Goal: Task Accomplishment & Management: Manage account settings

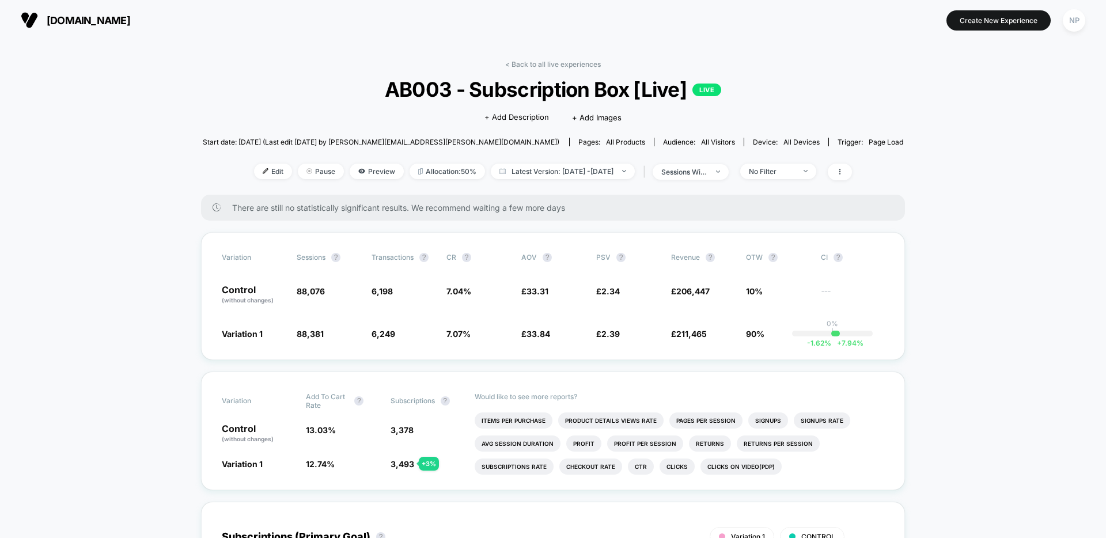
click at [528, 12] on section at bounding box center [553, 20] width 352 height 29
drag, startPoint x: 225, startPoint y: 91, endPoint x: 217, endPoint y: 100, distance: 11.4
click at [282, 81] on span "AB003 - Subscription Box [Live] LIVE" at bounding box center [553, 89] width 631 height 24
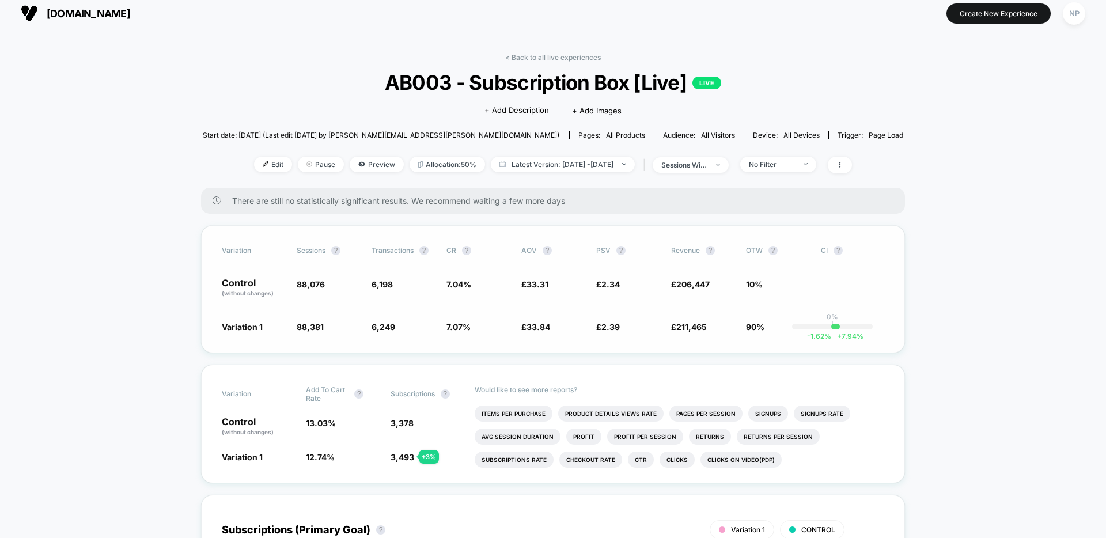
scroll to position [1, 0]
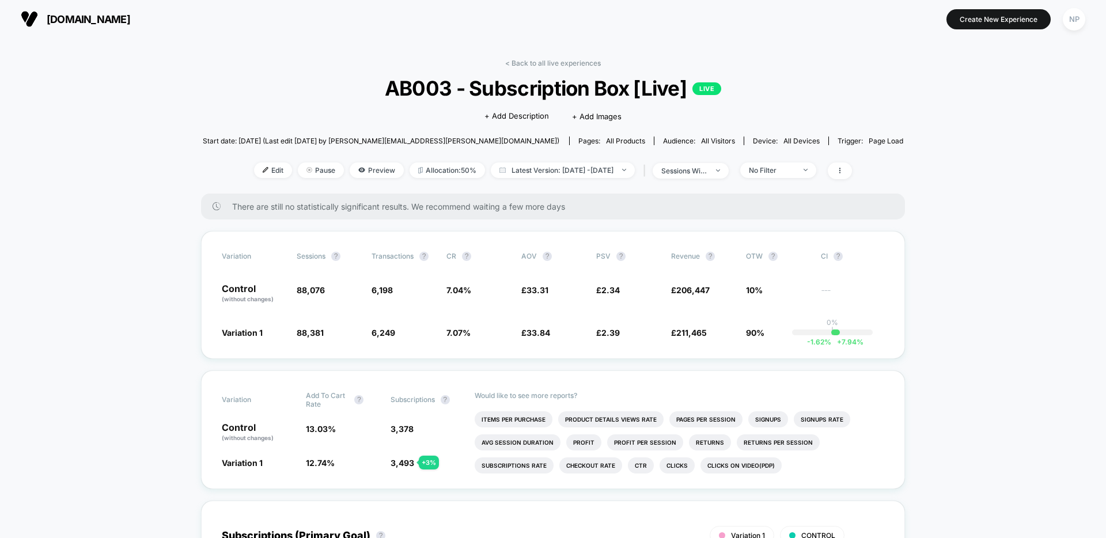
click at [584, 63] on link "< Back to all live experiences" at bounding box center [553, 63] width 96 height 9
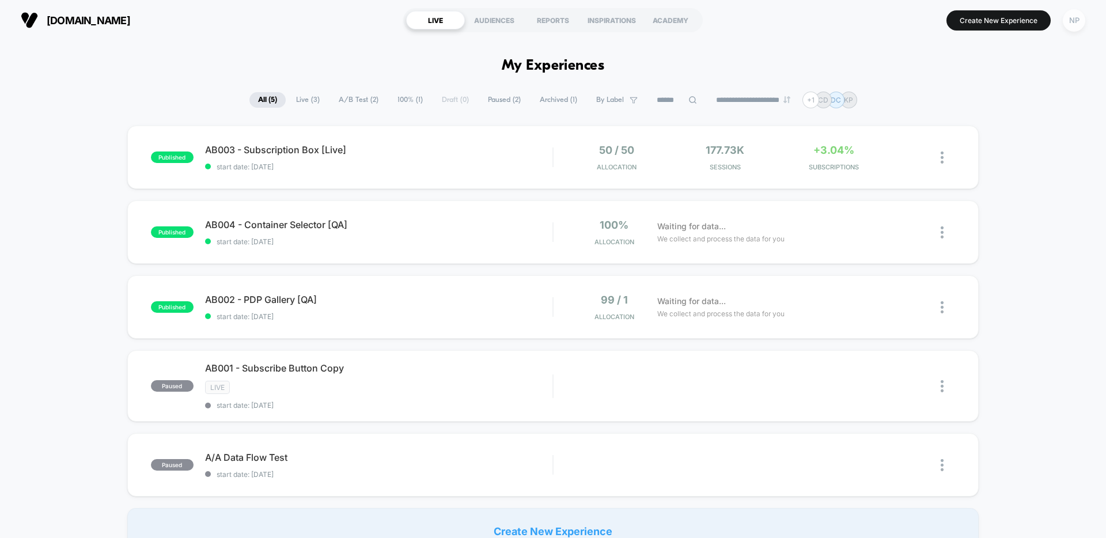
click at [1083, 24] on div "NP" at bounding box center [1074, 20] width 22 height 22
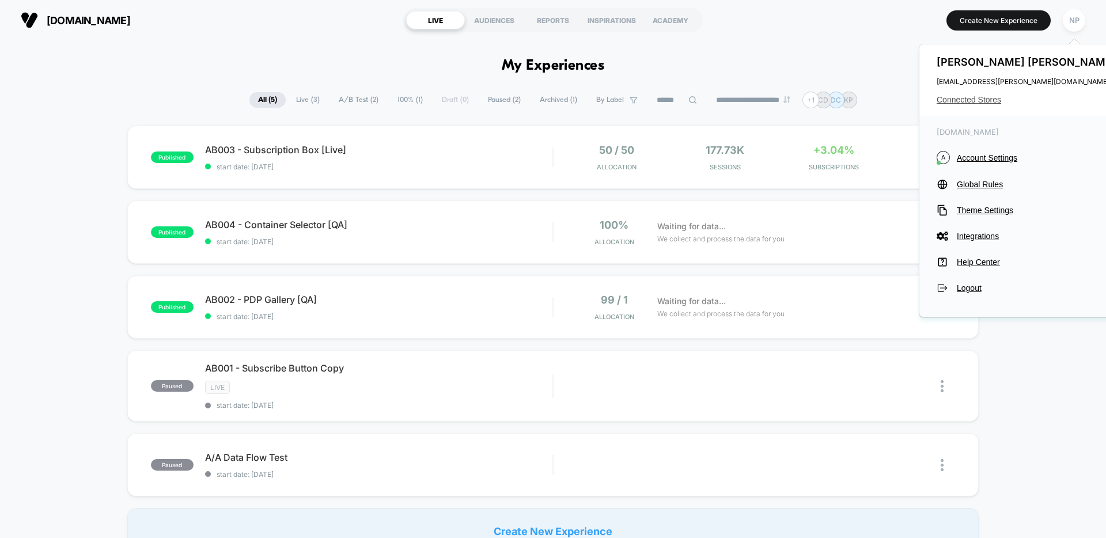
click at [987, 100] on span "Connected Stores" at bounding box center [1028, 99] width 182 height 9
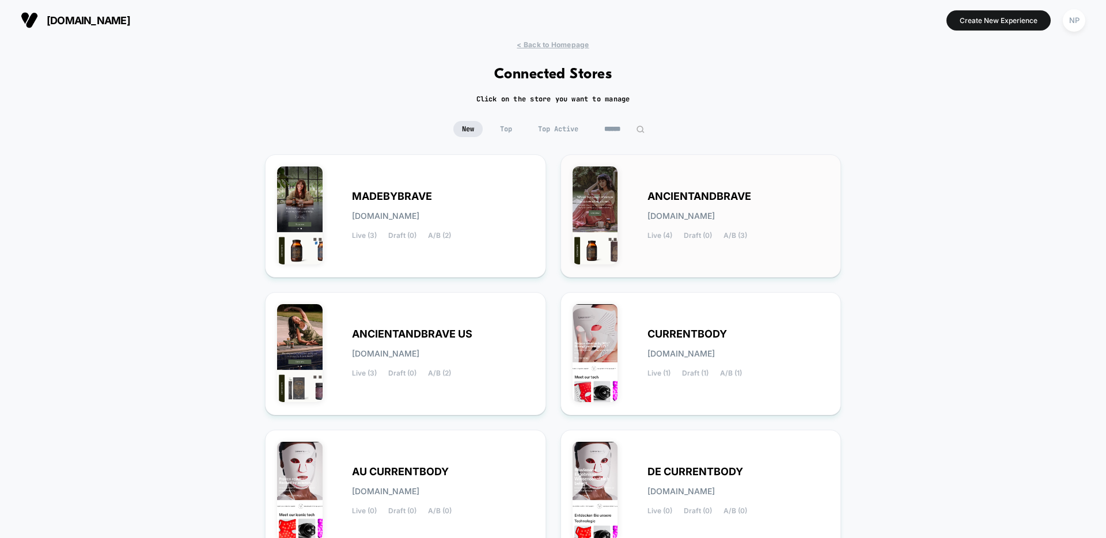
click at [705, 219] on span "[DOMAIN_NAME]" at bounding box center [681, 216] width 67 height 8
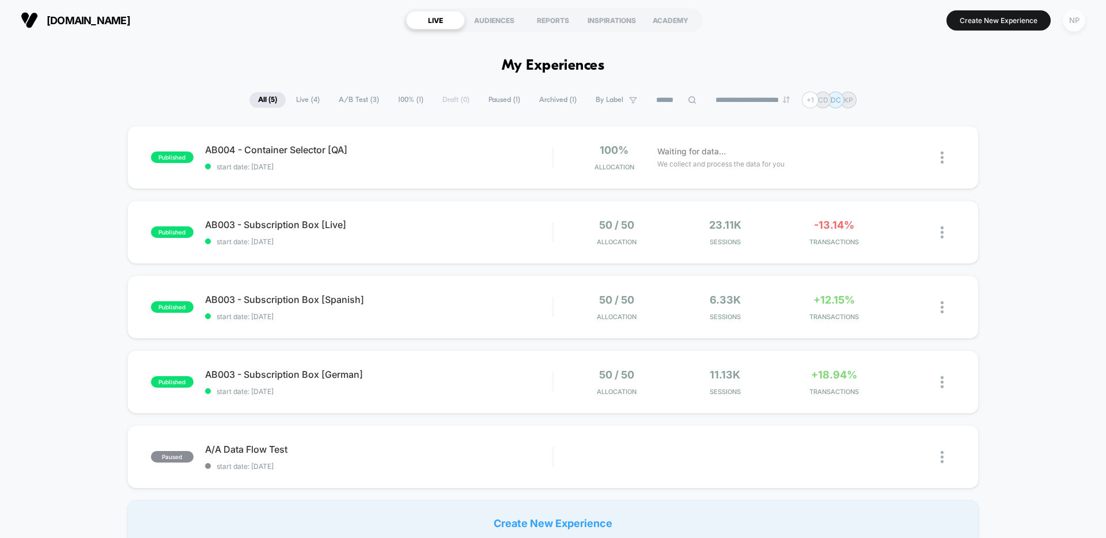
click at [1072, 24] on div "NP" at bounding box center [1074, 20] width 22 height 22
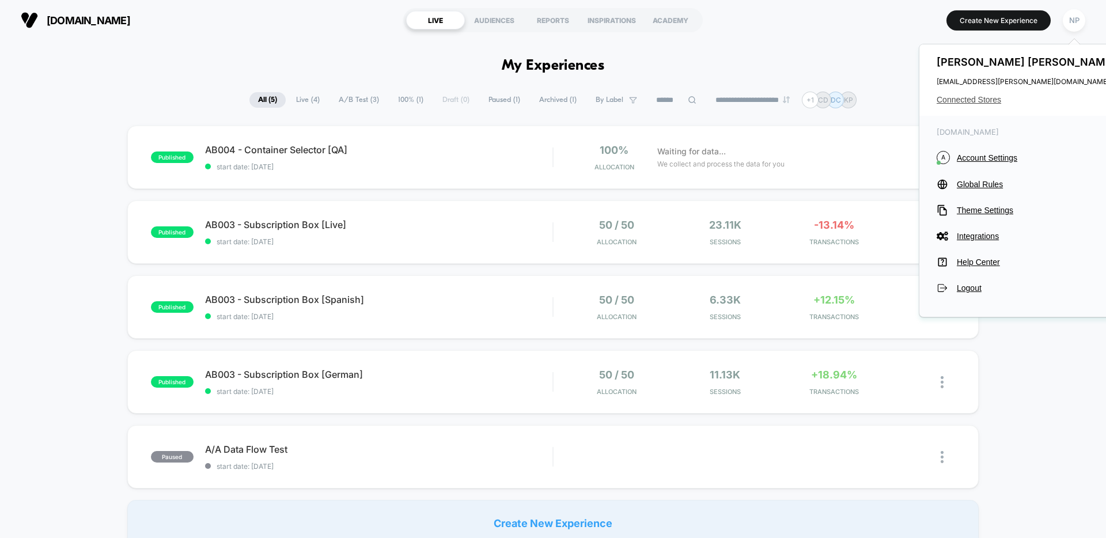
click at [981, 96] on span "Connected Stores" at bounding box center [1028, 99] width 182 height 9
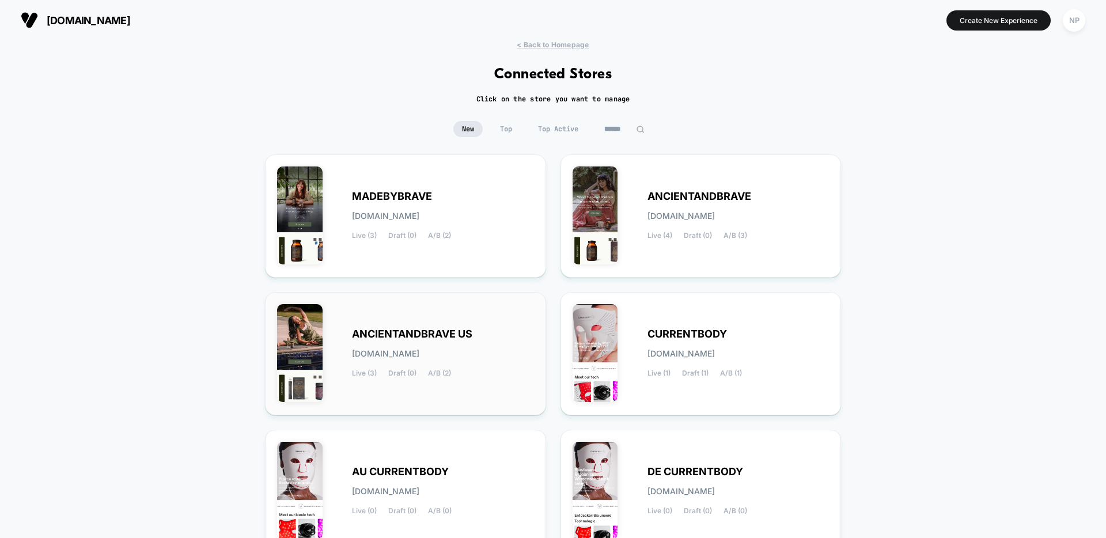
scroll to position [1, 0]
click at [444, 345] on div "ANCIENTANDBRAVE US [DOMAIN_NAME] Live (3) Draft (0) A/B (2)" at bounding box center [443, 353] width 182 height 47
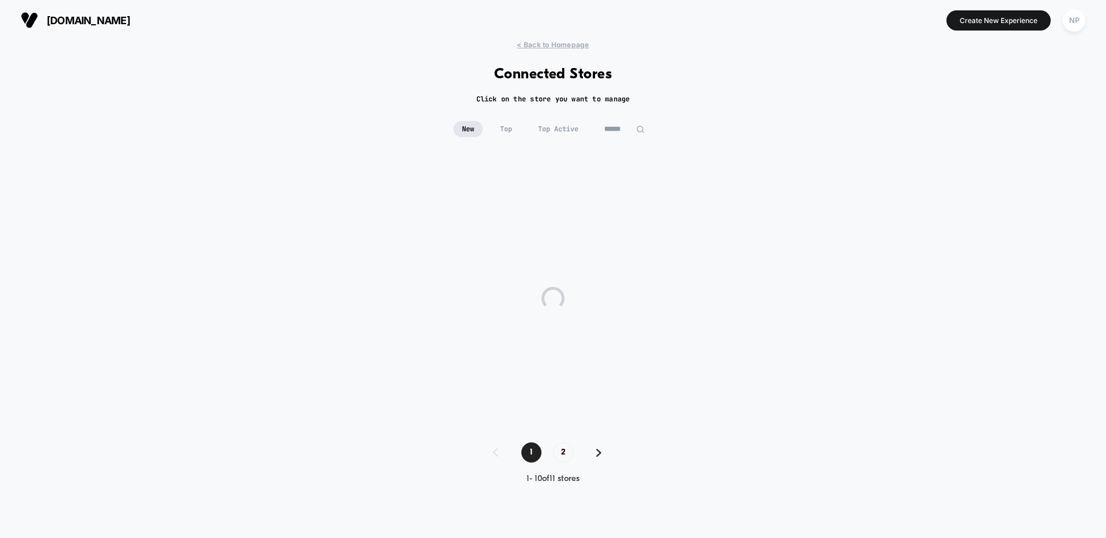
scroll to position [0, 0]
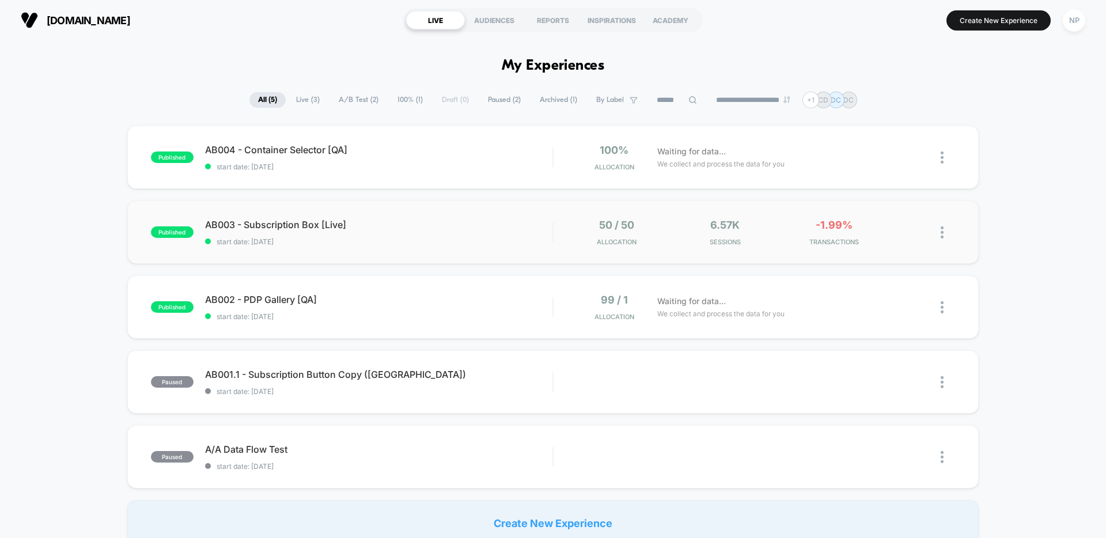
click at [420, 214] on div "published AB003 - Subscription Box [Live] start date: [DATE] 50 / 50 Allocation…" at bounding box center [553, 232] width 852 height 63
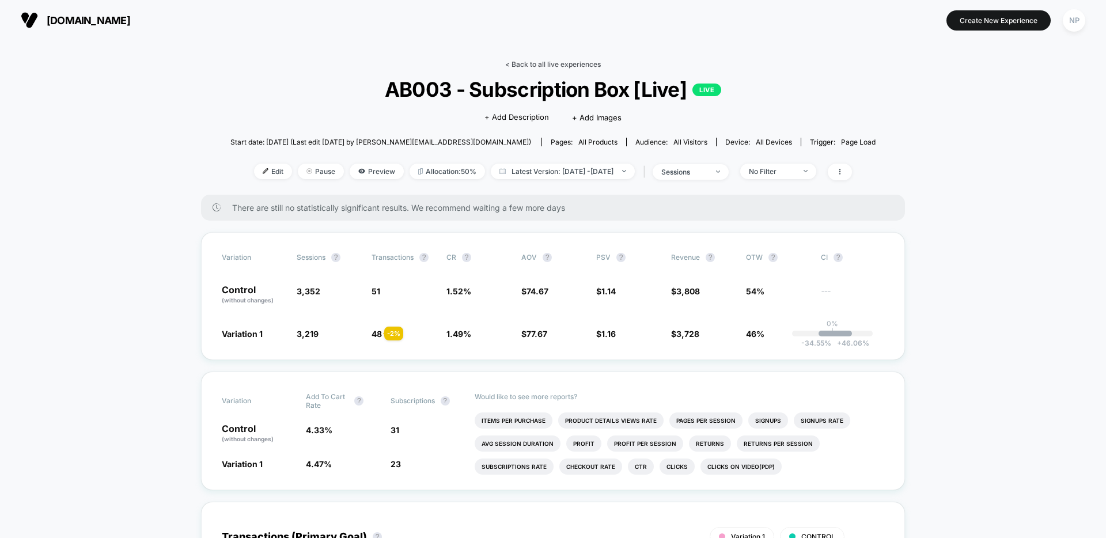
click at [537, 62] on link "< Back to all live experiences" at bounding box center [553, 64] width 96 height 9
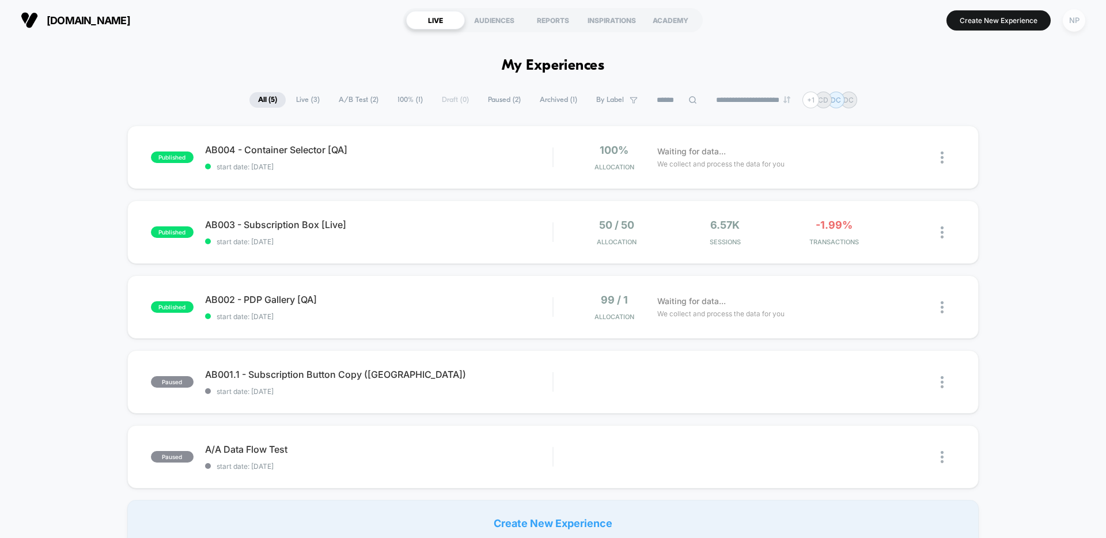
click at [1075, 18] on div "NP" at bounding box center [1074, 20] width 22 height 22
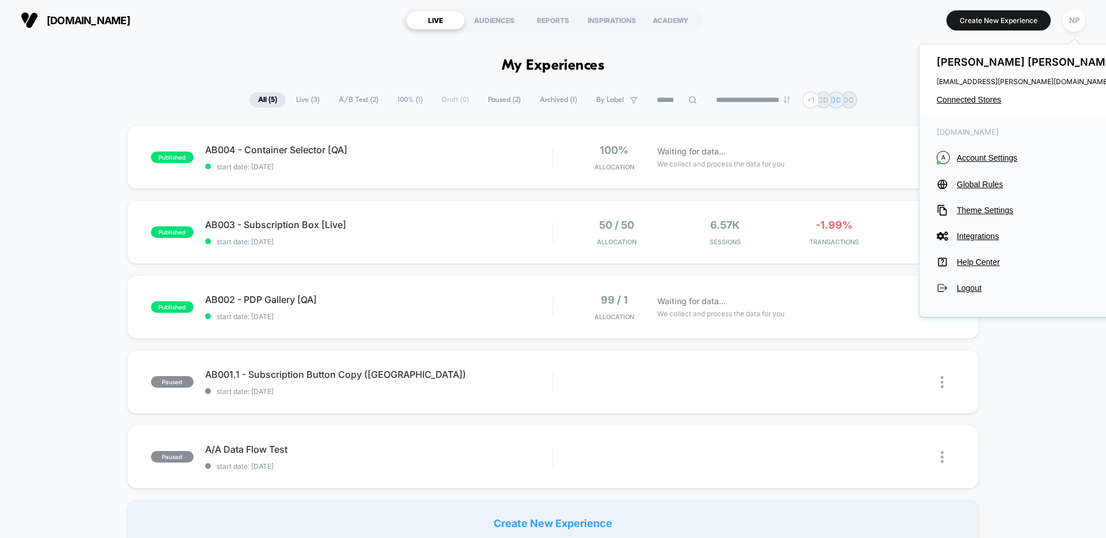
click at [980, 92] on div "[PERSON_NAME] [PERSON_NAME][EMAIL_ADDRESS][PERSON_NAME][DOMAIN_NAME] Connected …" at bounding box center [1028, 79] width 217 height 71
click at [979, 99] on span "Connected Stores" at bounding box center [1028, 99] width 182 height 9
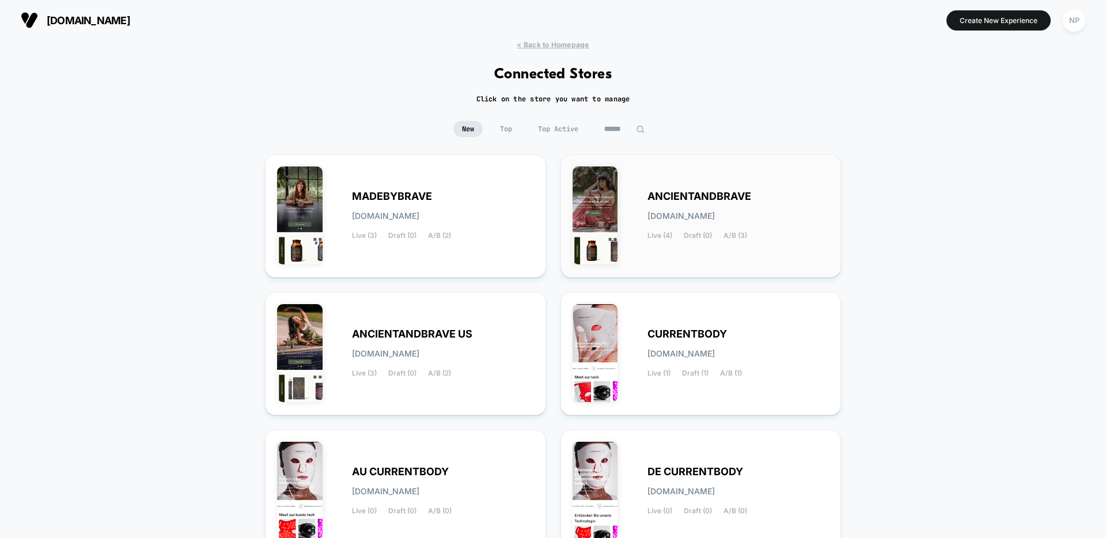
click at [708, 225] on div "ANCIENTANDBRAVE [DOMAIN_NAME] Live (4) Draft (0) A/B (3)" at bounding box center [739, 215] width 182 height 47
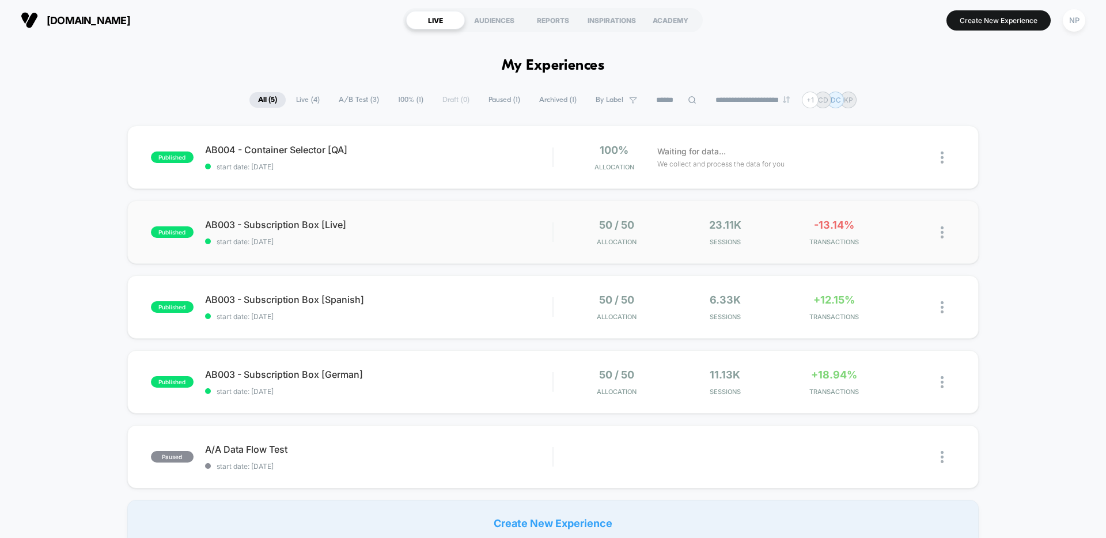
scroll to position [1, 0]
click at [413, 228] on span "AB003 - Subscription Box [Live] Click to edit experience details" at bounding box center [379, 224] width 348 height 12
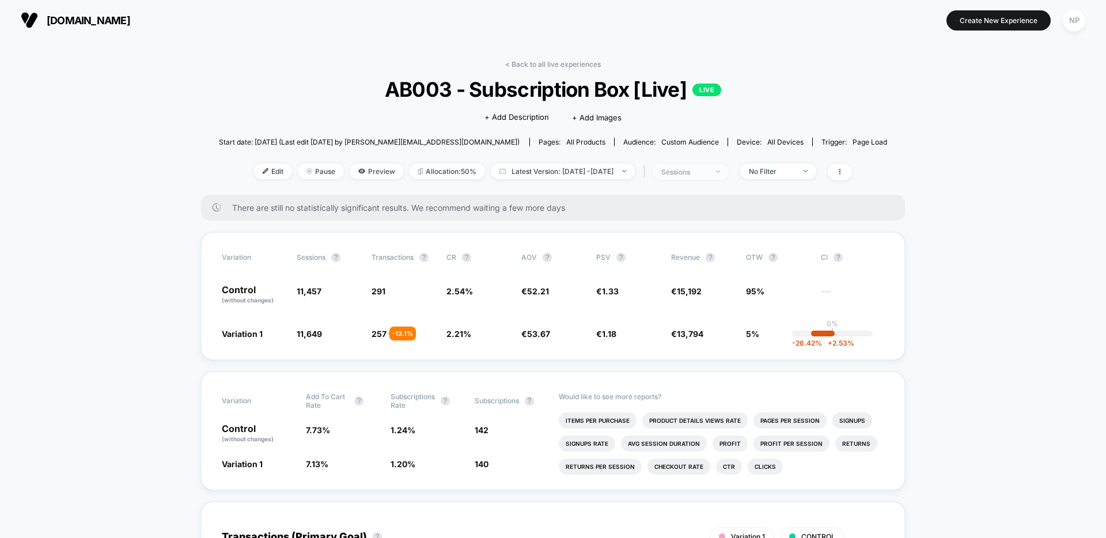
click at [708, 175] on div "sessions" at bounding box center [685, 172] width 46 height 9
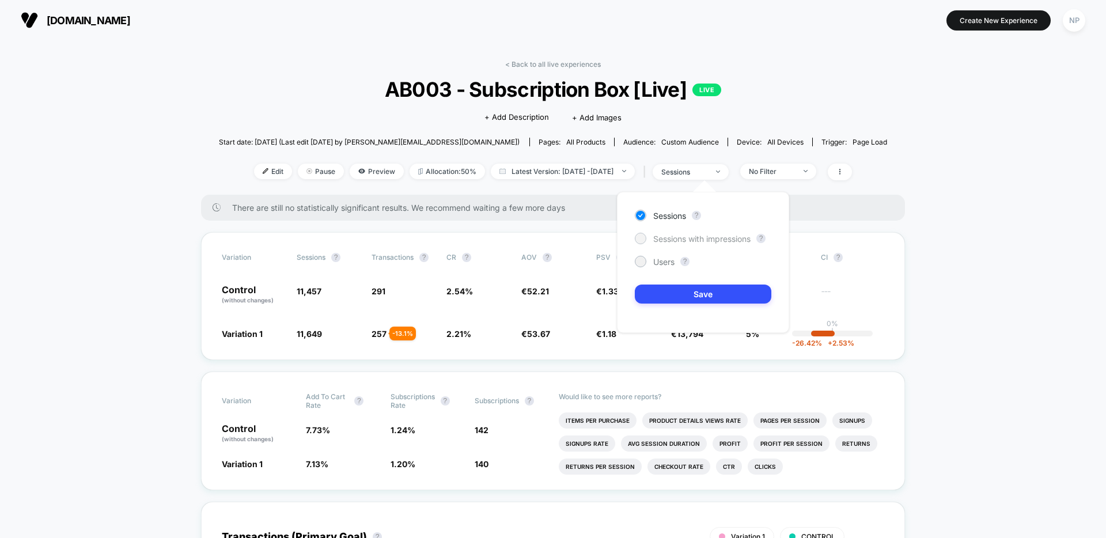
click at [706, 238] on span "Sessions with impressions" at bounding box center [702, 239] width 97 height 10
click at [703, 297] on button "Save" at bounding box center [703, 294] width 137 height 19
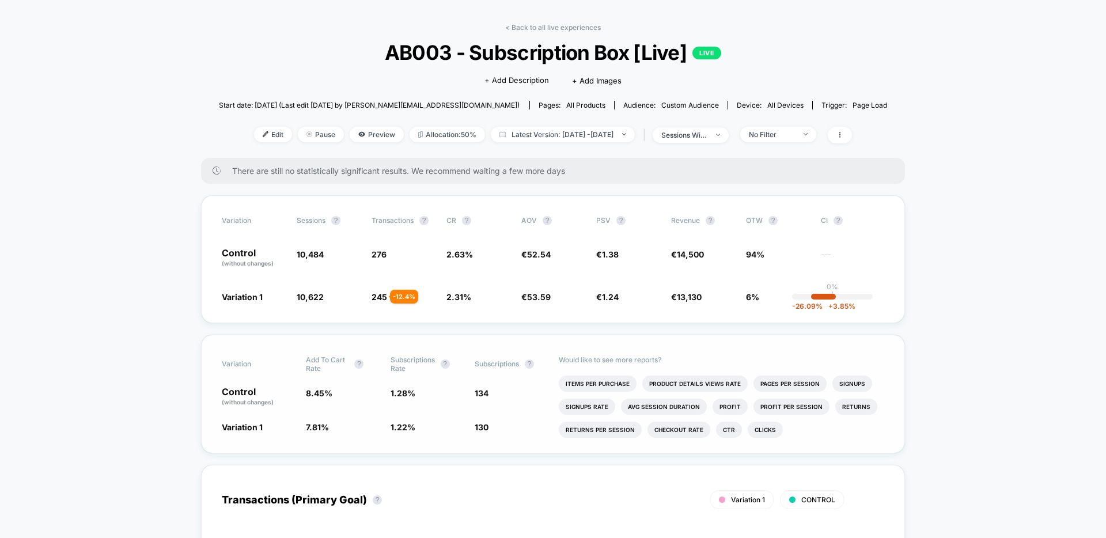
scroll to position [35, 0]
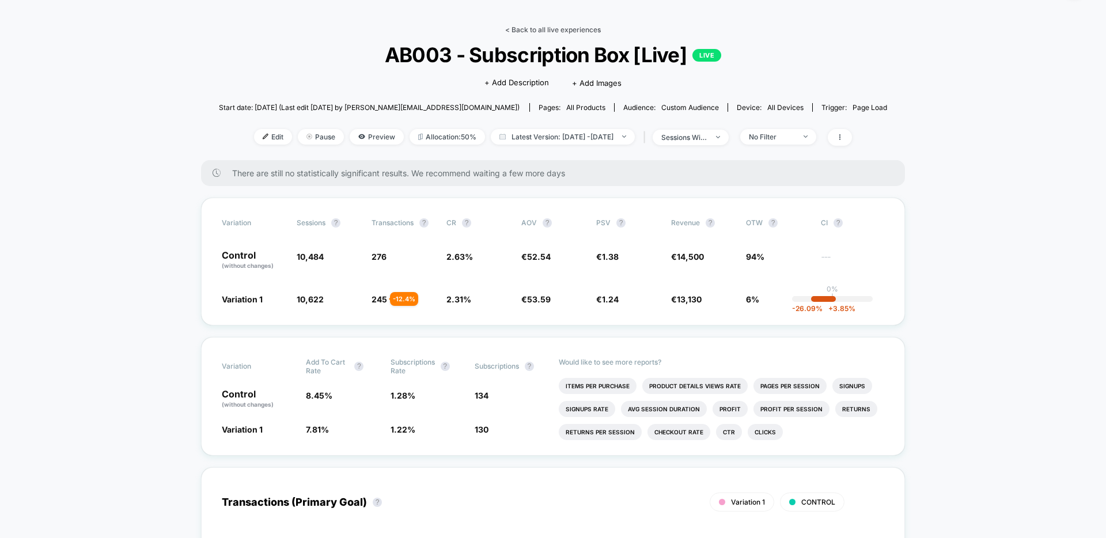
click at [555, 30] on link "< Back to all live experiences" at bounding box center [553, 29] width 96 height 9
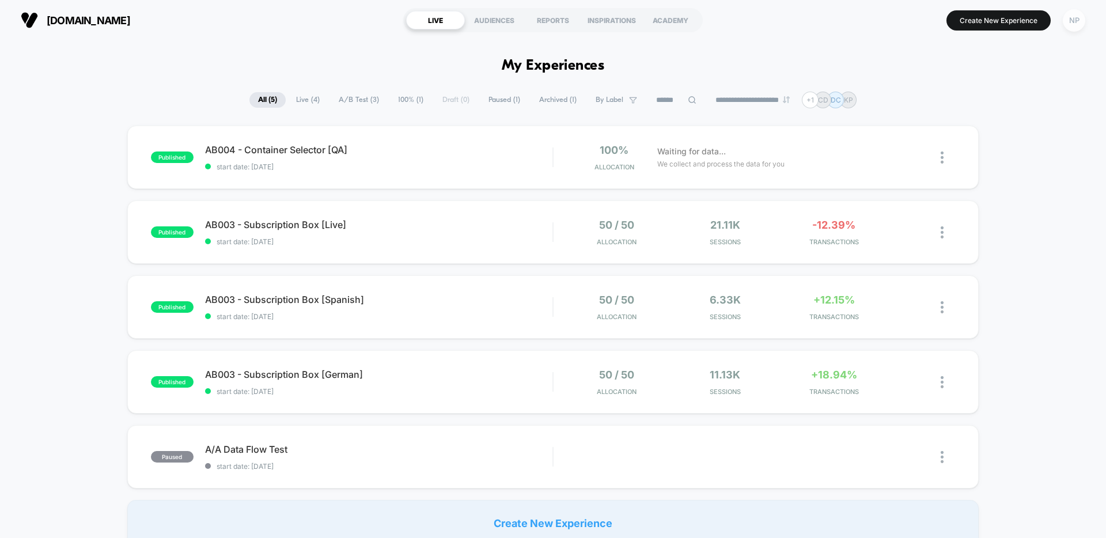
click at [1075, 21] on div "NP" at bounding box center [1074, 20] width 22 height 22
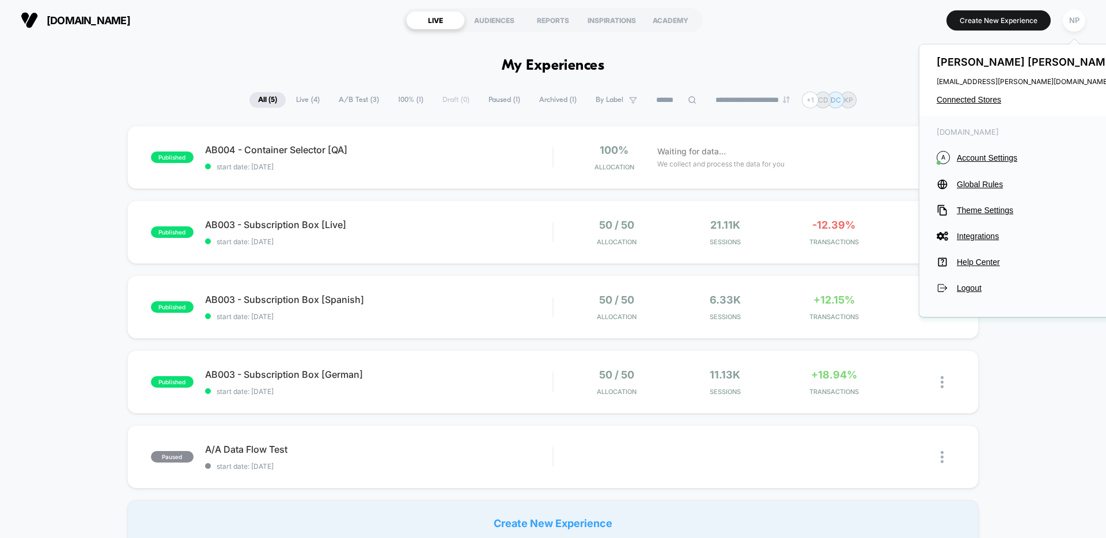
click at [991, 96] on span "Connected Stores" at bounding box center [1028, 99] width 182 height 9
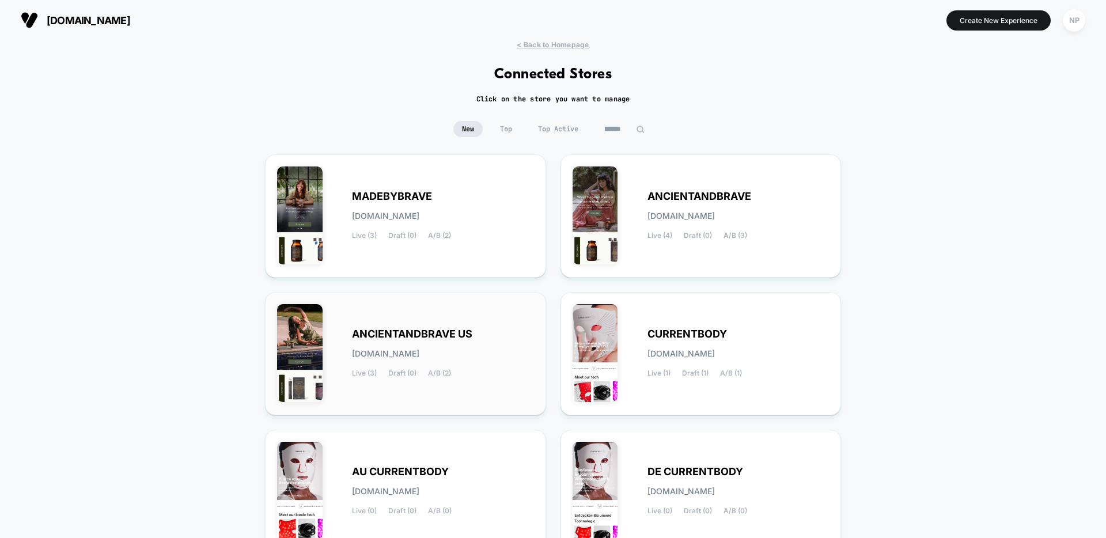
click at [435, 361] on div "ANCIENTANDBRAVE US [DOMAIN_NAME] Live (3) Draft (0) A/B (2)" at bounding box center [443, 353] width 182 height 47
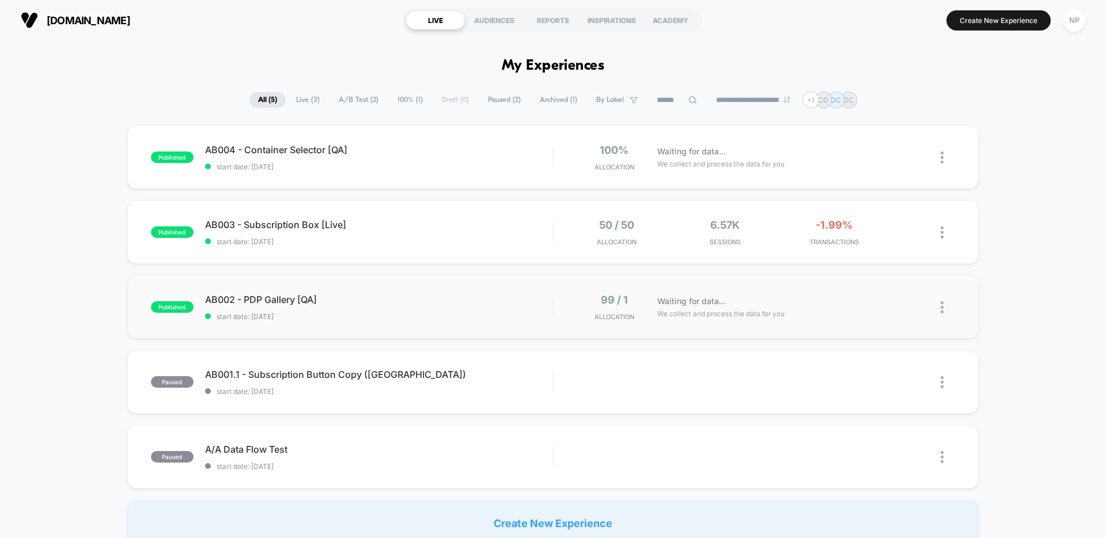
scroll to position [27, 0]
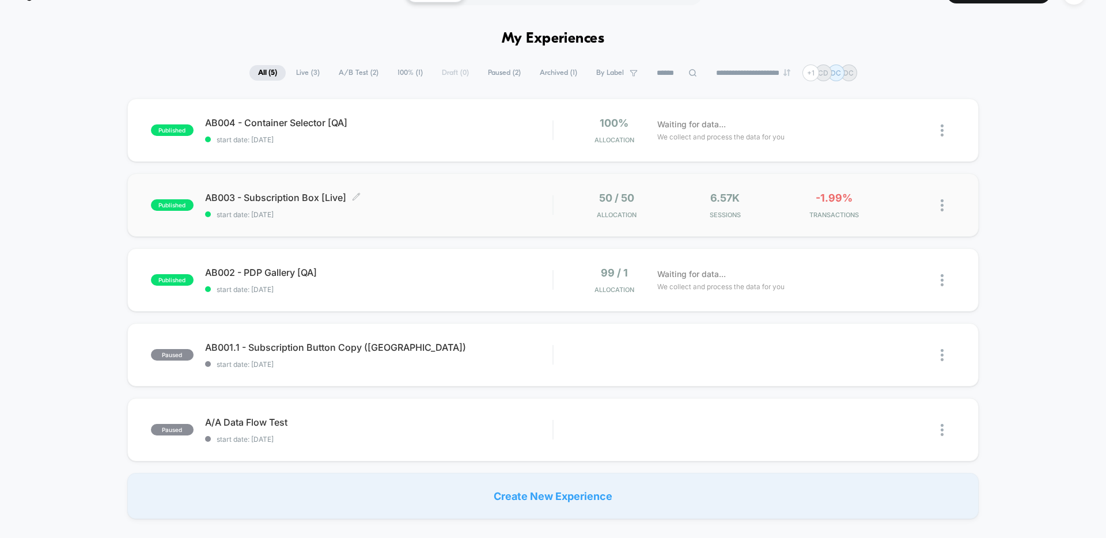
click at [444, 206] on div "AB003 - Subscription Box [Live] Click to edit experience details Click to edit …" at bounding box center [379, 205] width 348 height 27
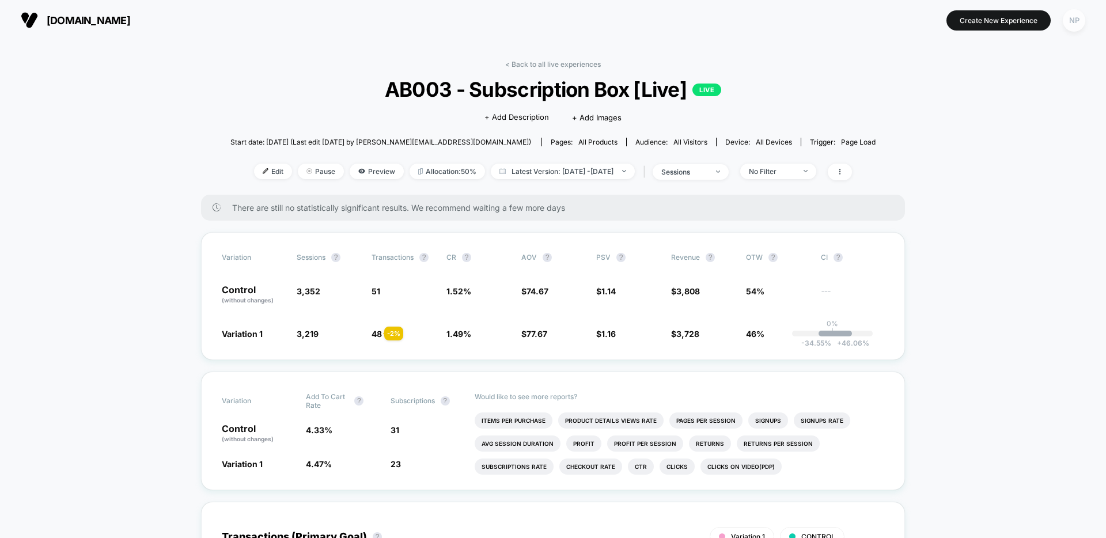
click at [1070, 26] on div "NP" at bounding box center [1074, 20] width 22 height 22
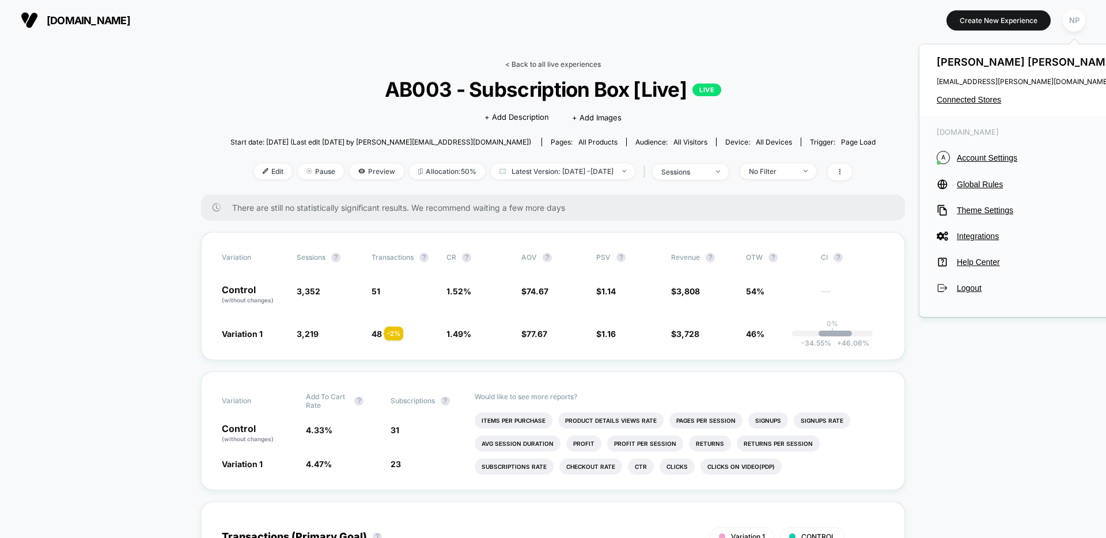
click at [583, 61] on link "< Back to all live experiences" at bounding box center [553, 64] width 96 height 9
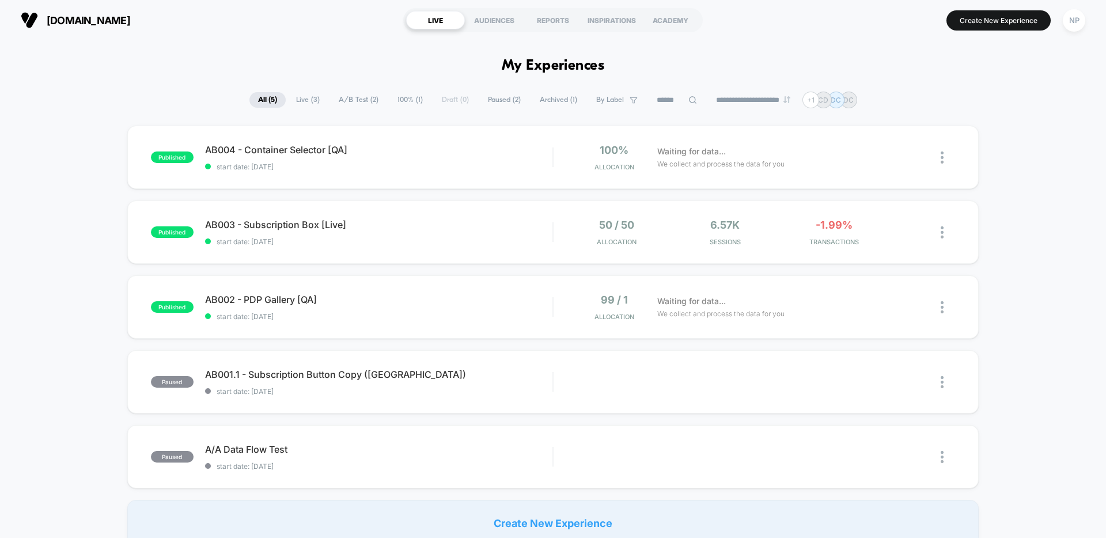
click at [1072, 22] on div "NP" at bounding box center [1074, 20] width 22 height 22
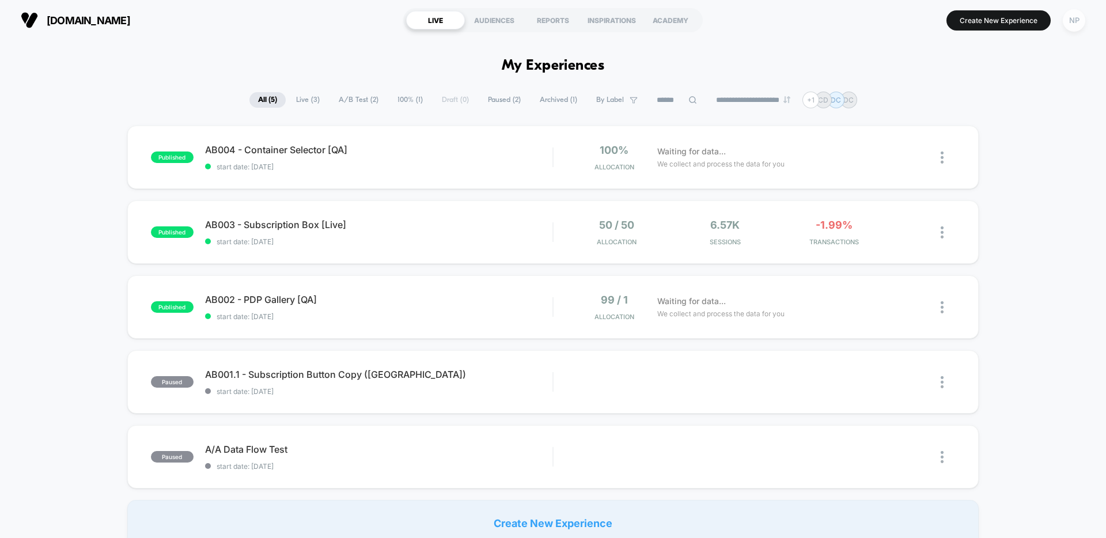
click at [1073, 25] on div "NP" at bounding box center [1074, 20] width 22 height 22
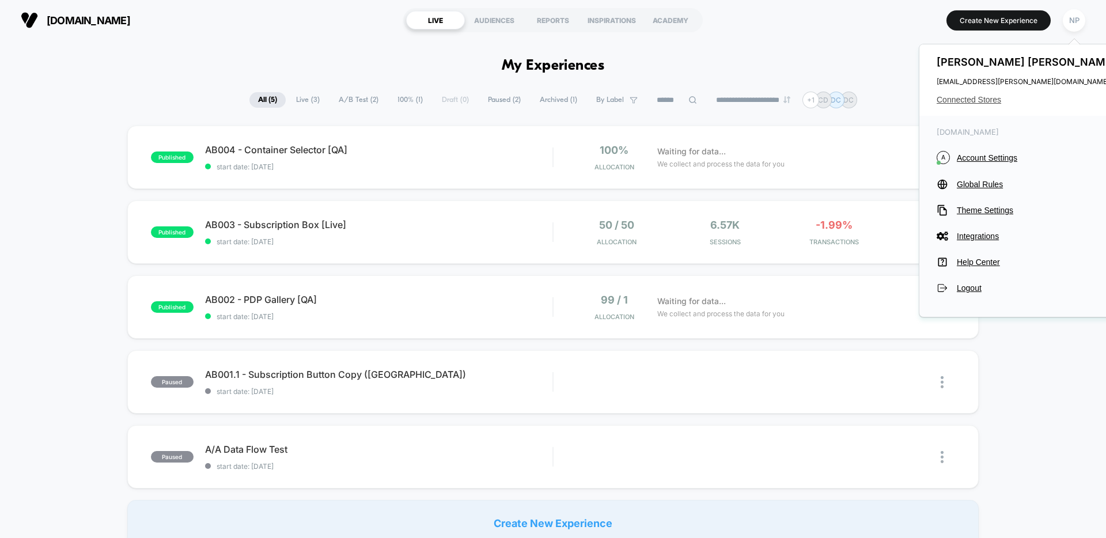
click at [977, 102] on span "Connected Stores" at bounding box center [1028, 99] width 182 height 9
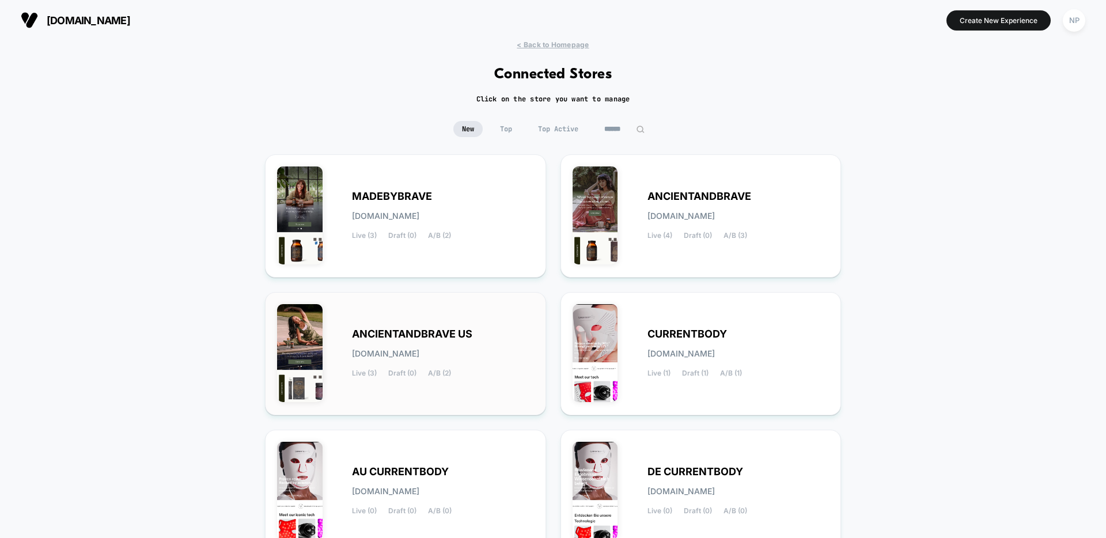
click at [447, 371] on span "A/B (2)" at bounding box center [439, 373] width 23 height 8
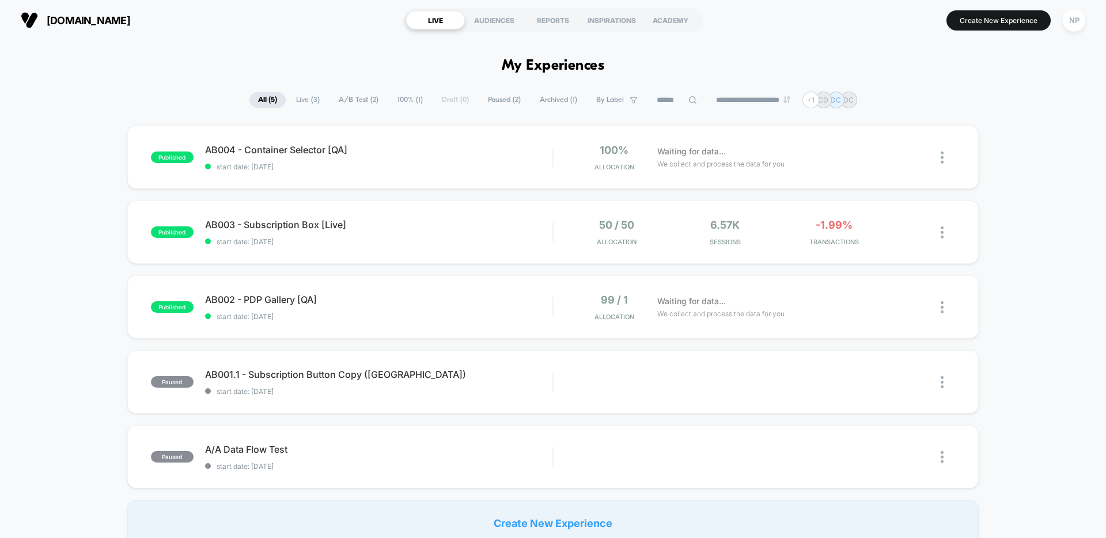
scroll to position [7, 0]
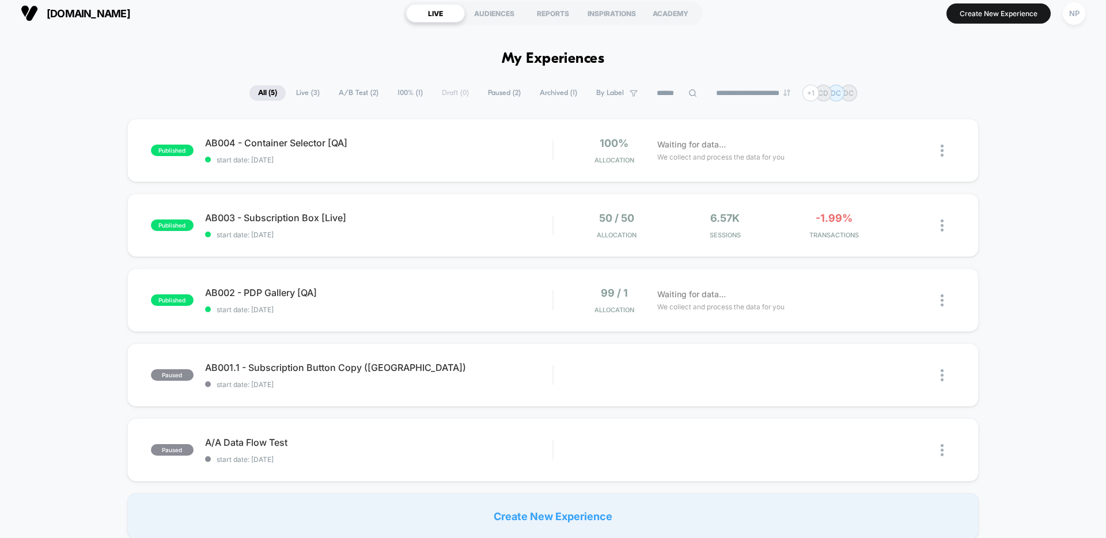
click at [142, 89] on div "**********" at bounding box center [553, 93] width 1106 height 17
drag, startPoint x: 425, startPoint y: 52, endPoint x: 424, endPoint y: 62, distance: 9.9
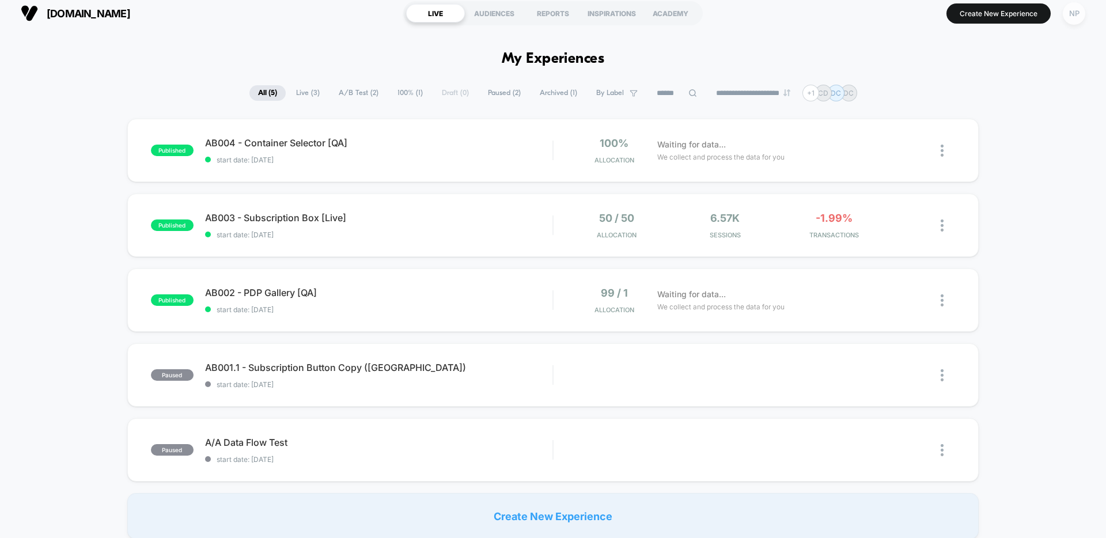
click at [1076, 16] on div "NP" at bounding box center [1074, 13] width 22 height 22
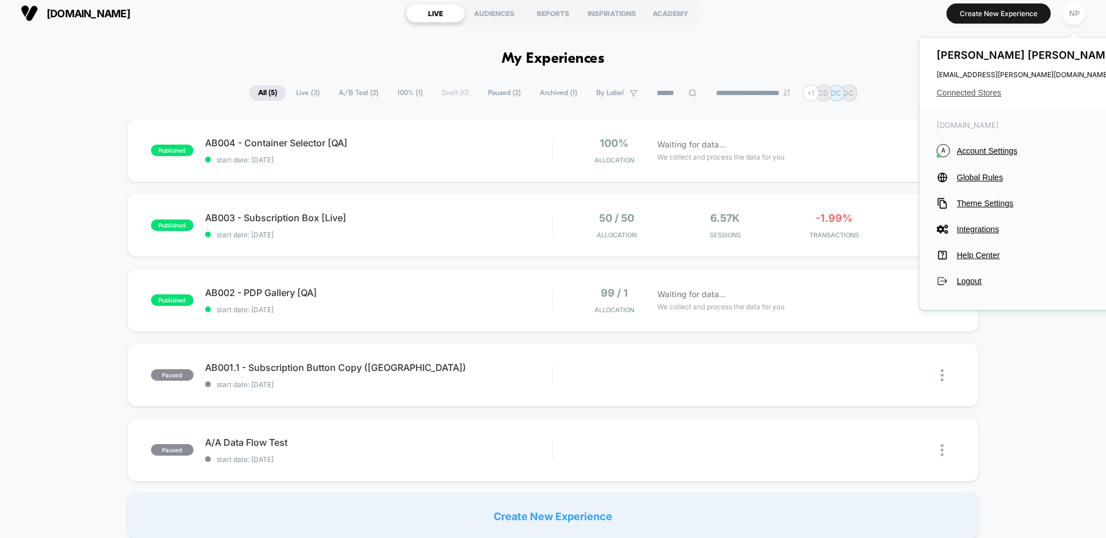
click at [985, 95] on span "Connected Stores" at bounding box center [1028, 92] width 182 height 9
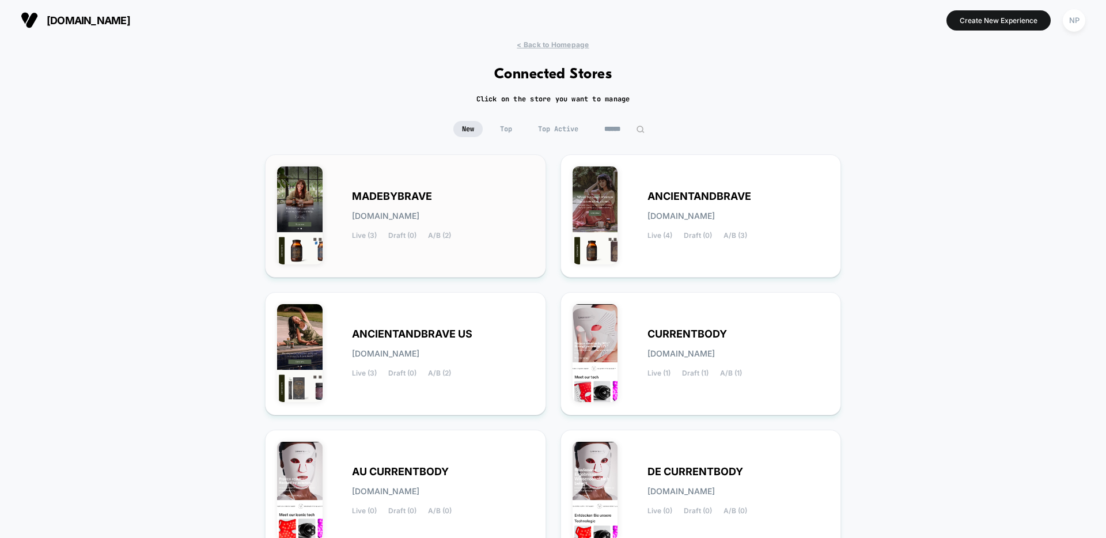
click at [451, 237] on span "A/B (2)" at bounding box center [439, 236] width 23 height 8
